Goal: Use online tool/utility: Utilize a website feature to perform a specific function

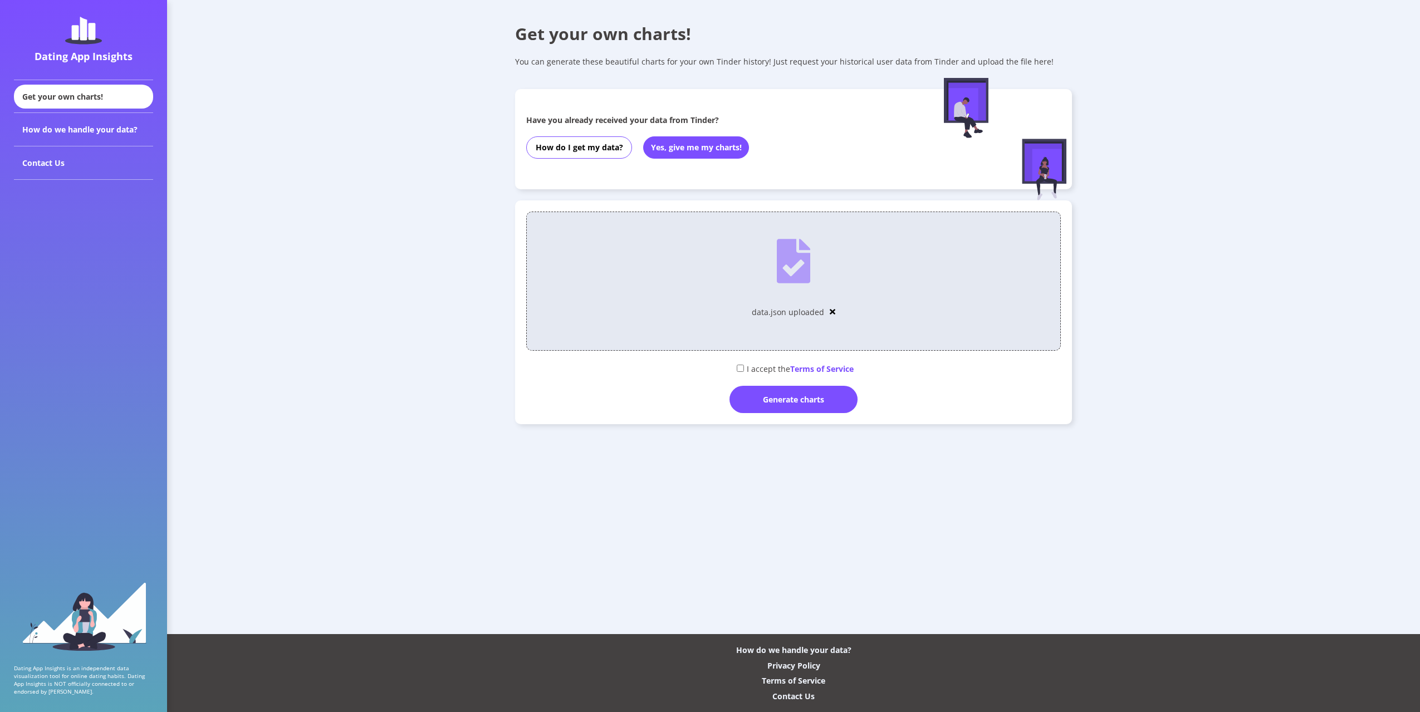
click at [750, 373] on div "I accept the Terms of Service" at bounding box center [793, 368] width 535 height 18
click at [741, 371] on input "checkbox" at bounding box center [740, 368] width 7 height 7
click at [744, 375] on div "I accept the Terms of Service" at bounding box center [793, 368] width 535 height 18
click at [744, 370] on div "I accept the Terms of Service" at bounding box center [793, 368] width 535 height 18
click at [739, 370] on input "checkbox" at bounding box center [740, 368] width 7 height 7
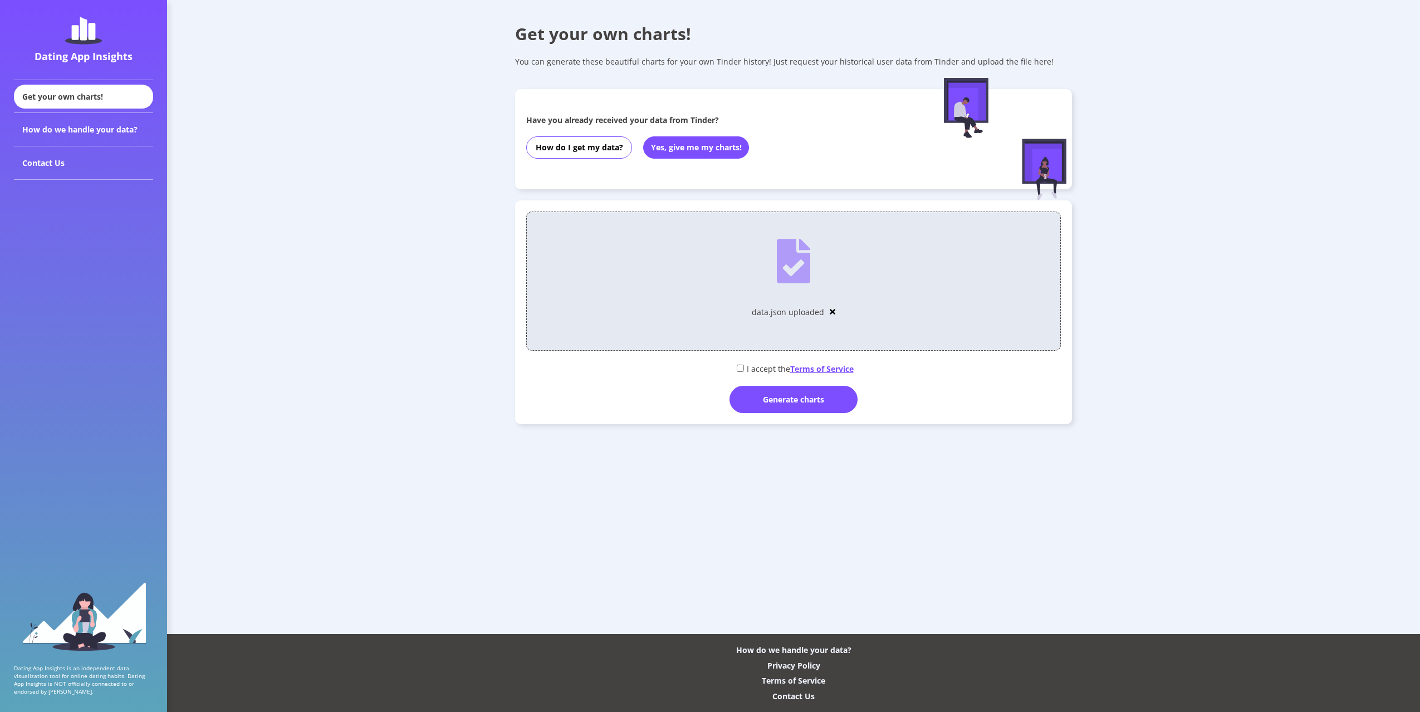
click at [810, 372] on span "Terms of Service" at bounding box center [821, 369] width 63 height 11
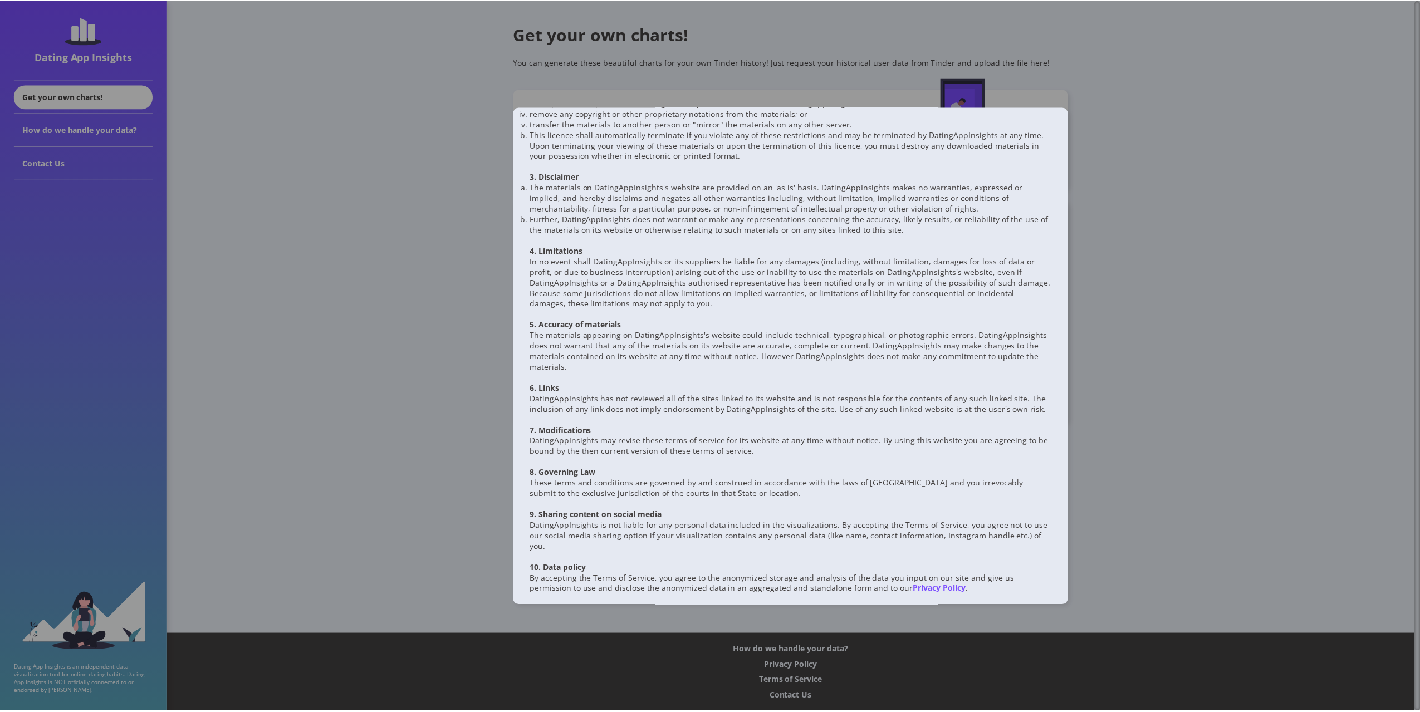
scroll to position [172, 0]
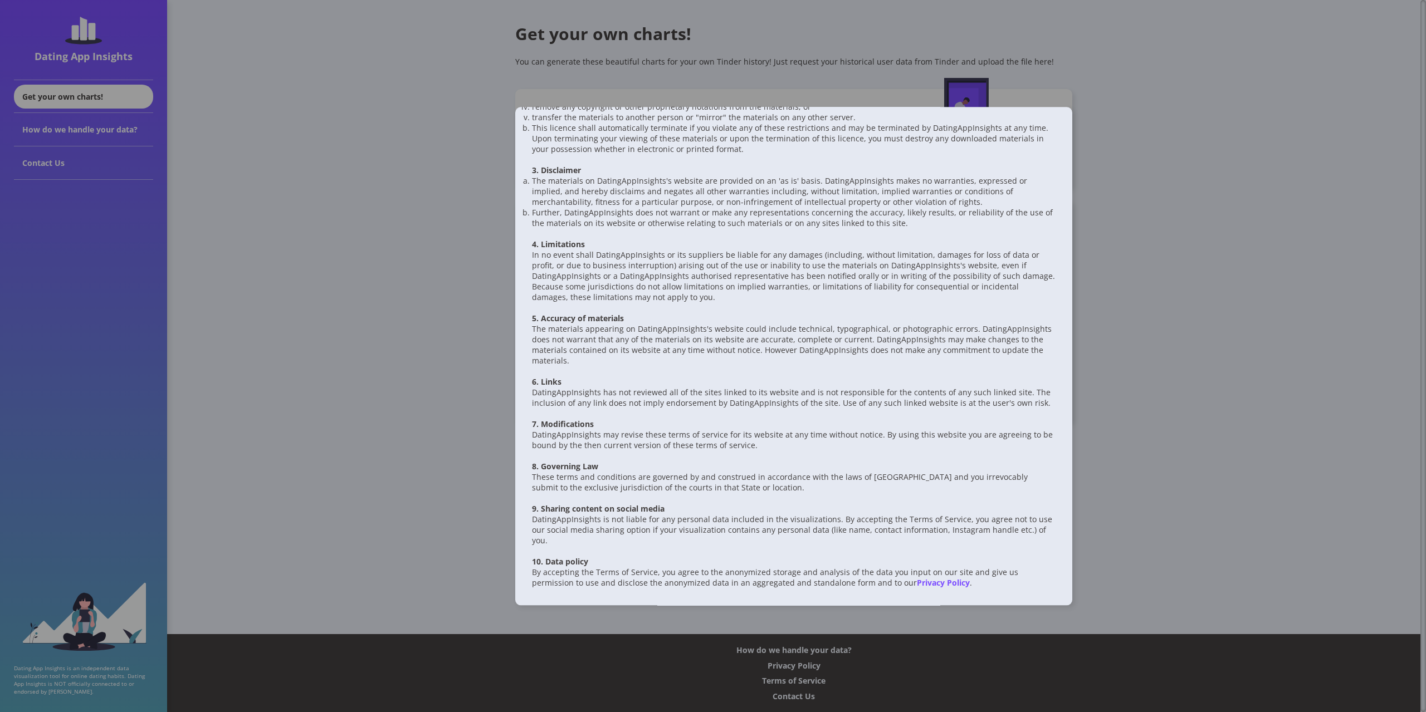
click at [1155, 372] on div at bounding box center [713, 356] width 1426 height 712
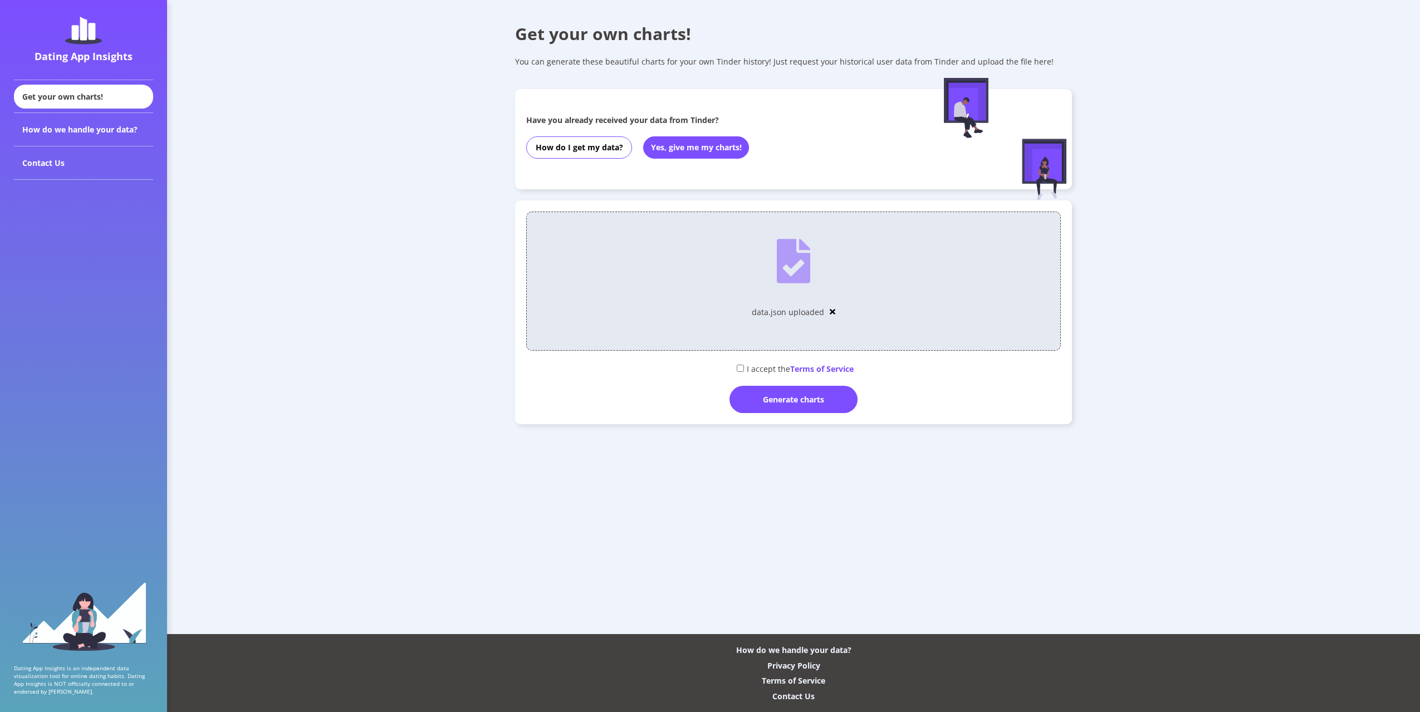
click at [741, 367] on input "checkbox" at bounding box center [740, 368] width 7 height 7
checkbox input "true"
click at [792, 409] on div "Generate charts" at bounding box center [794, 399] width 128 height 27
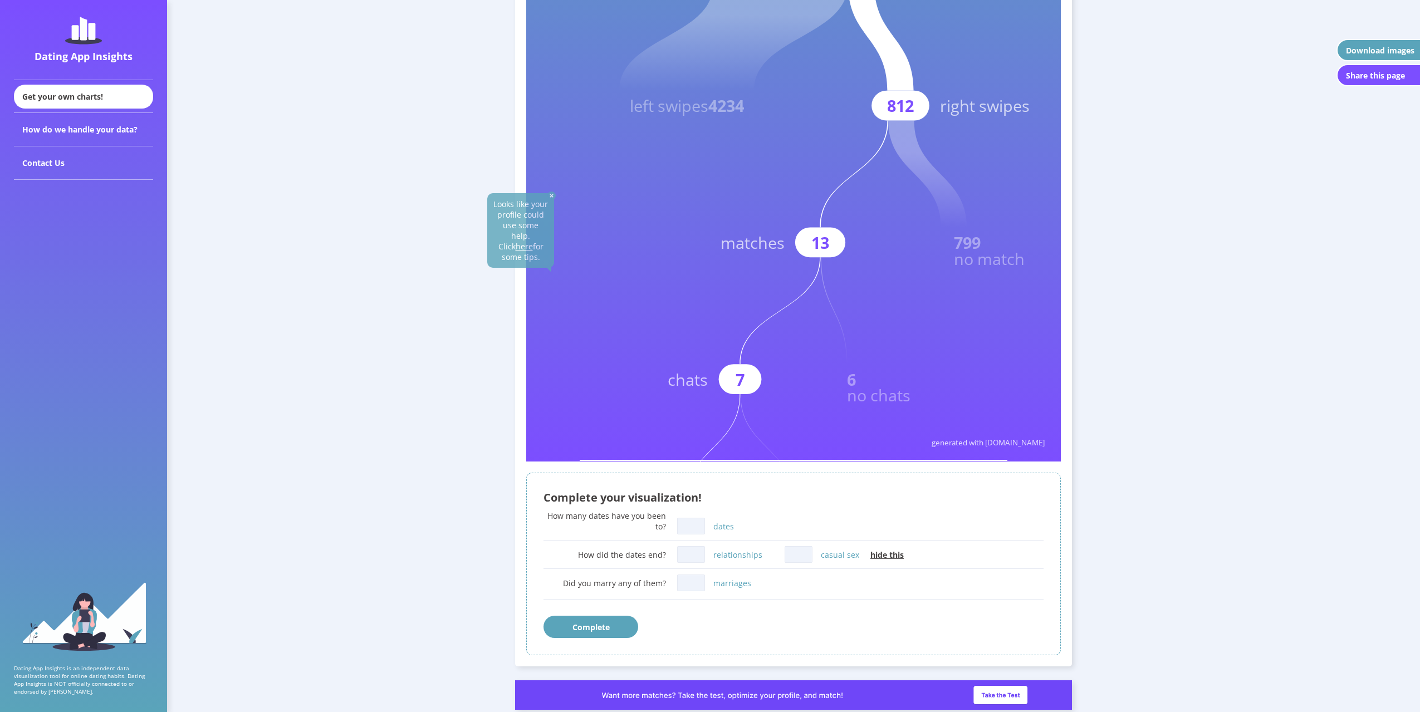
scroll to position [278, 0]
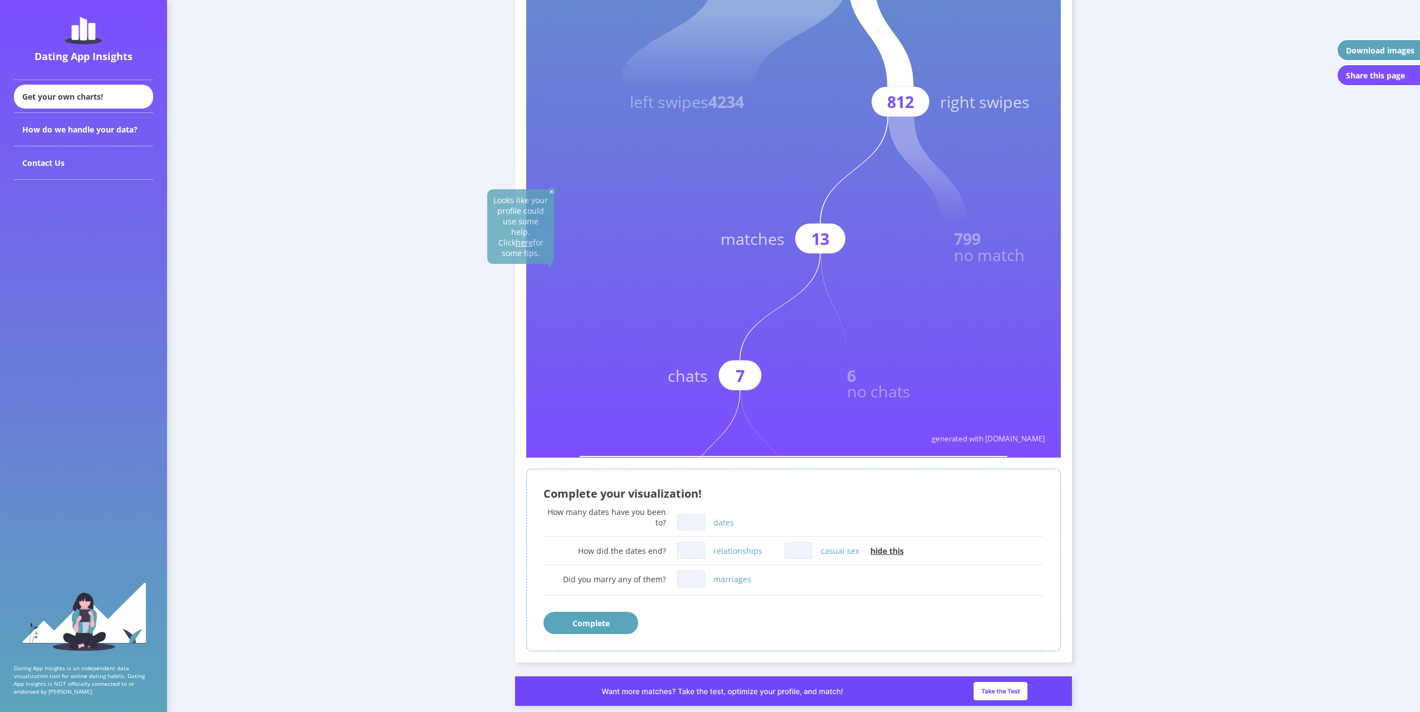
click at [688, 528] on input "dates" at bounding box center [691, 522] width 28 height 17
type input "1"
click at [699, 551] on input "relationships" at bounding box center [691, 550] width 28 height 17
type input "0"
click at [781, 547] on div "0 relationships" at bounding box center [730, 551] width 107 height 22
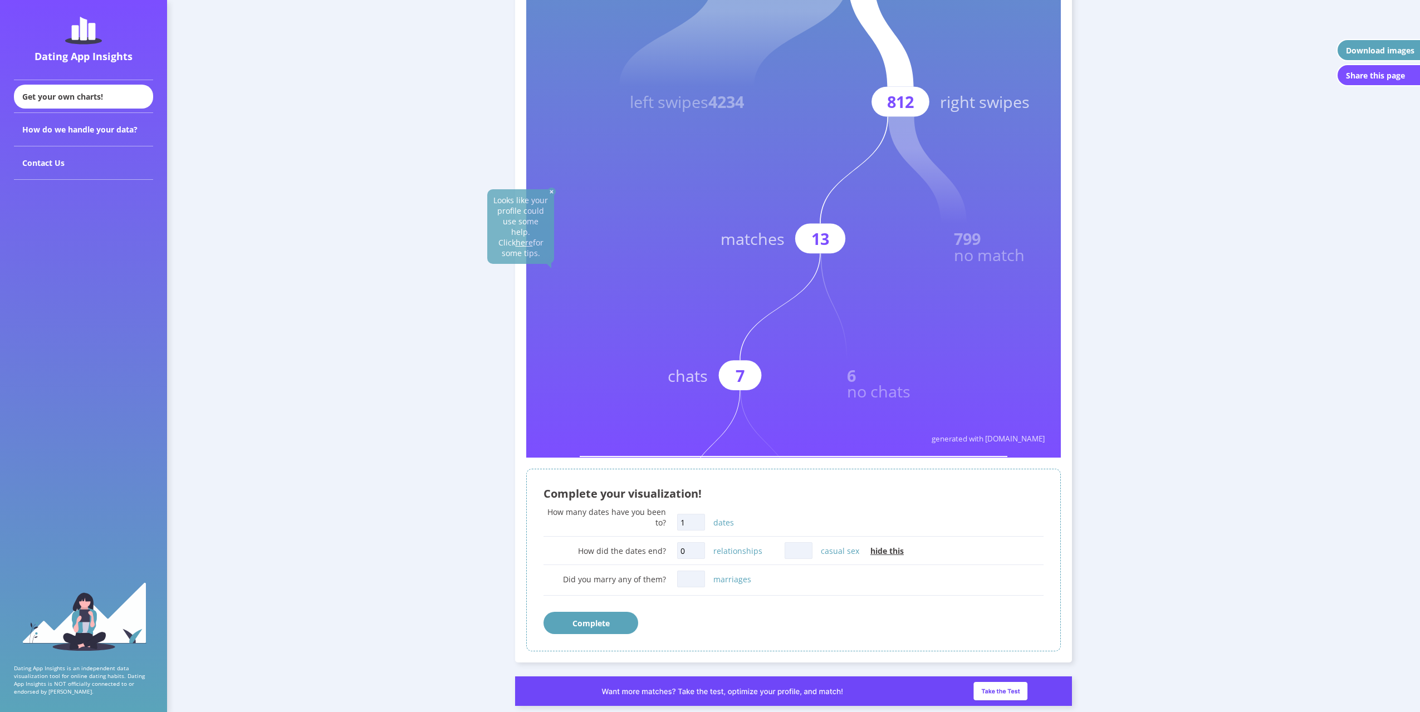
click at [788, 549] on input "casual sex" at bounding box center [799, 550] width 28 height 17
type input "0"
click at [701, 578] on input "marriages" at bounding box center [691, 579] width 28 height 17
type input "0"
click at [596, 623] on button "Complete" at bounding box center [591, 623] width 95 height 22
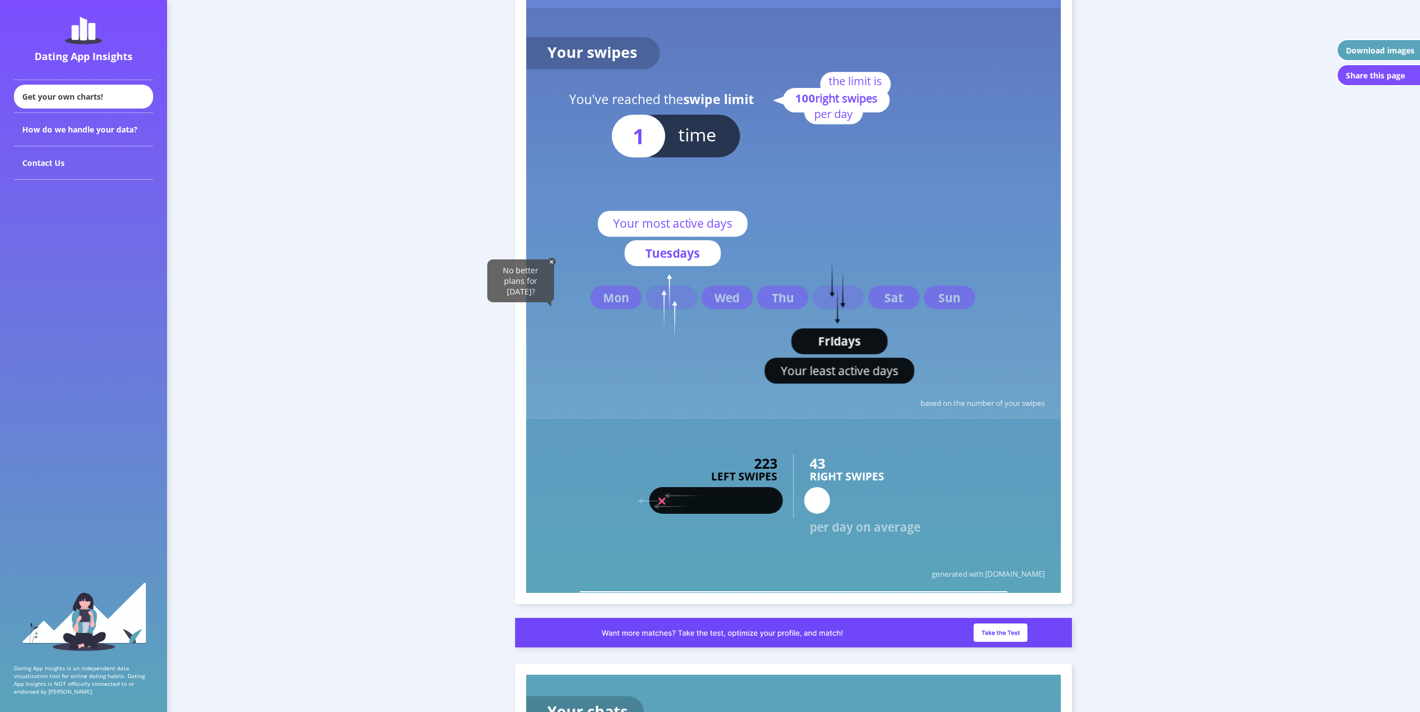
scroll to position [2172, 0]
